Goal: Information Seeking & Learning: Find specific page/section

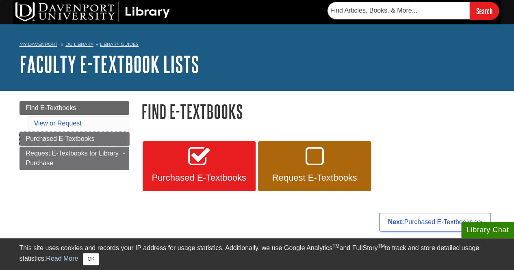
click at [89, 138] on span "Purchased E-Textbooks" at bounding box center [60, 138] width 69 height 7
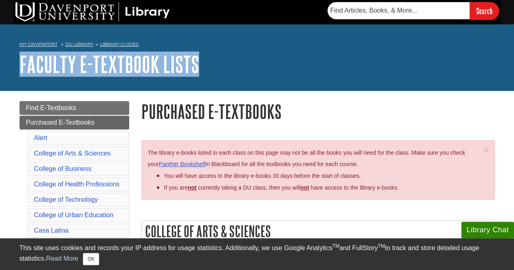
drag, startPoint x: 513, startPoint y: 28, endPoint x: 513, endPoint y: 83, distance: 54.5
click at [513, 83] on div "My Davenport DU Library Library Guides Faculty E-Textbook Lists Purchased E-Tex…" at bounding box center [257, 57] width 514 height 67
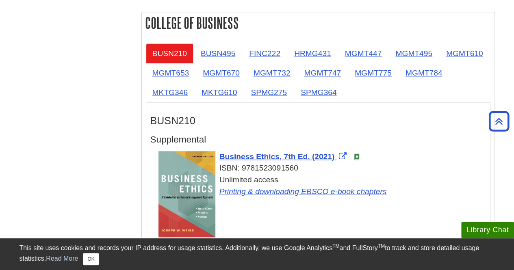
scroll to position [474, 0]
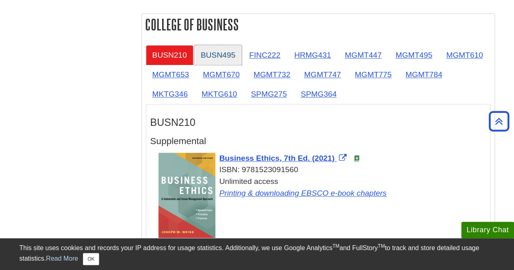
click at [229, 52] on link "BUSN495" at bounding box center [218, 55] width 48 height 20
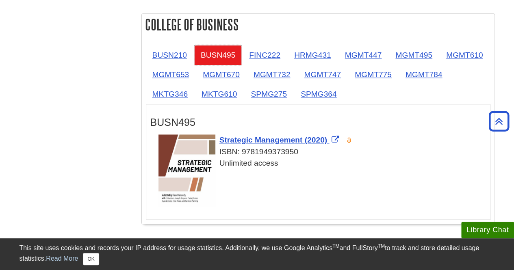
click at [229, 52] on link "BUSN495" at bounding box center [218, 55] width 48 height 20
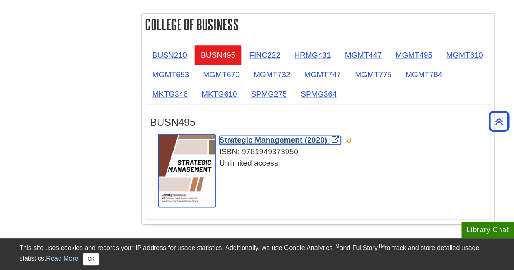
click at [277, 136] on span "Strategic Management (2020)" at bounding box center [273, 140] width 108 height 9
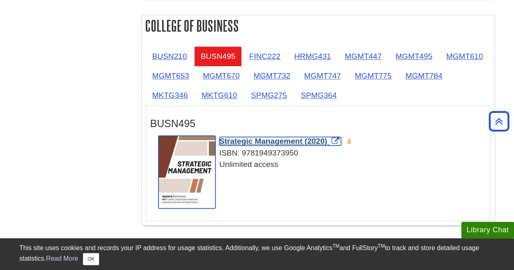
scroll to position [0, 0]
